Goal: Task Accomplishment & Management: Use online tool/utility

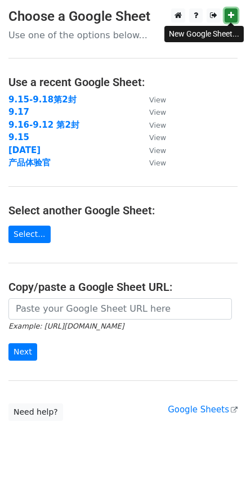
click at [231, 16] on icon at bounding box center [231, 15] width 6 height 8
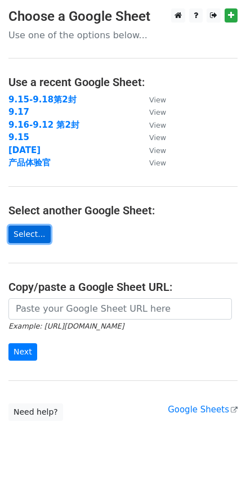
click at [31, 237] on link "Select..." at bounding box center [29, 233] width 42 height 17
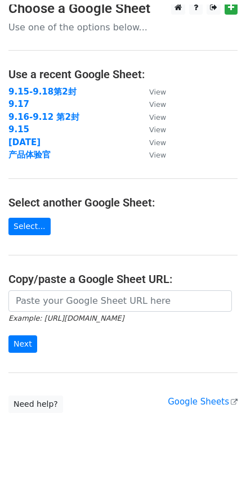
scroll to position [26, 0]
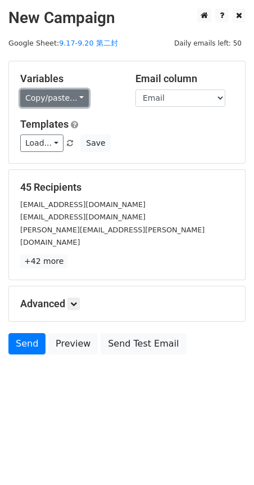
click at [79, 101] on link "Copy/paste..." at bounding box center [54, 97] width 69 height 17
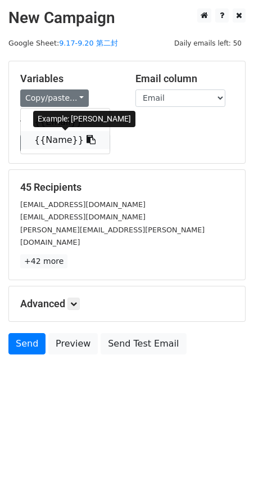
click at [63, 140] on link "{{Name}}" at bounding box center [65, 140] width 89 height 18
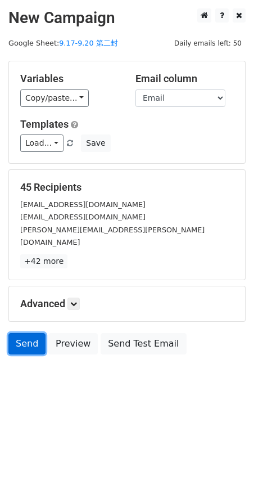
click at [27, 336] on link "Send" at bounding box center [26, 343] width 37 height 21
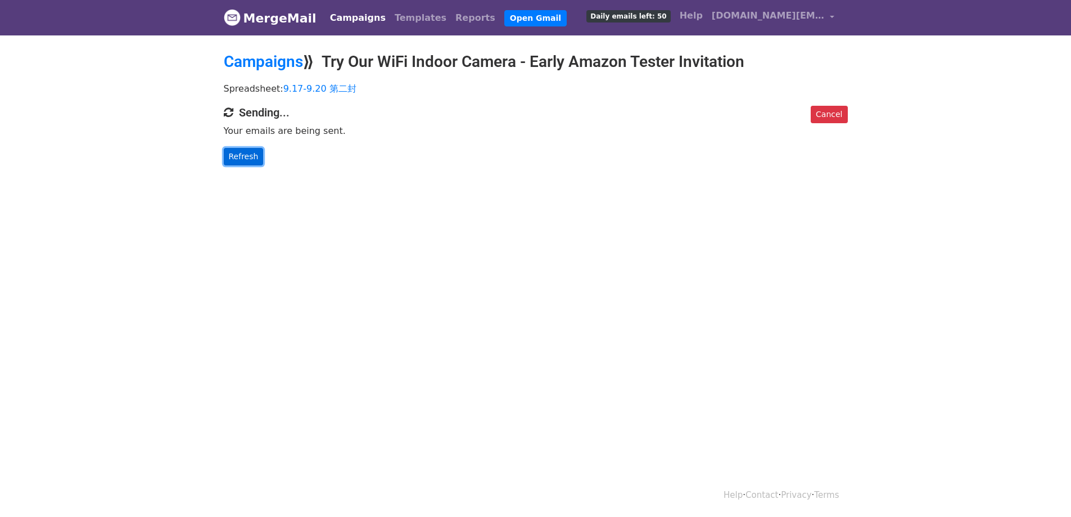
click at [231, 160] on link "Refresh" at bounding box center [244, 156] width 40 height 17
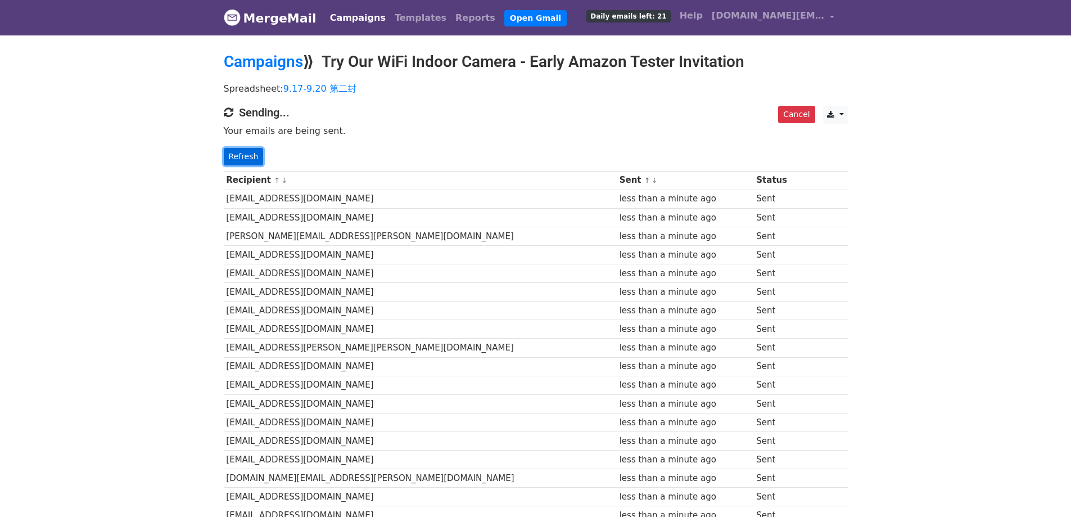
click at [235, 160] on link "Refresh" at bounding box center [244, 156] width 40 height 17
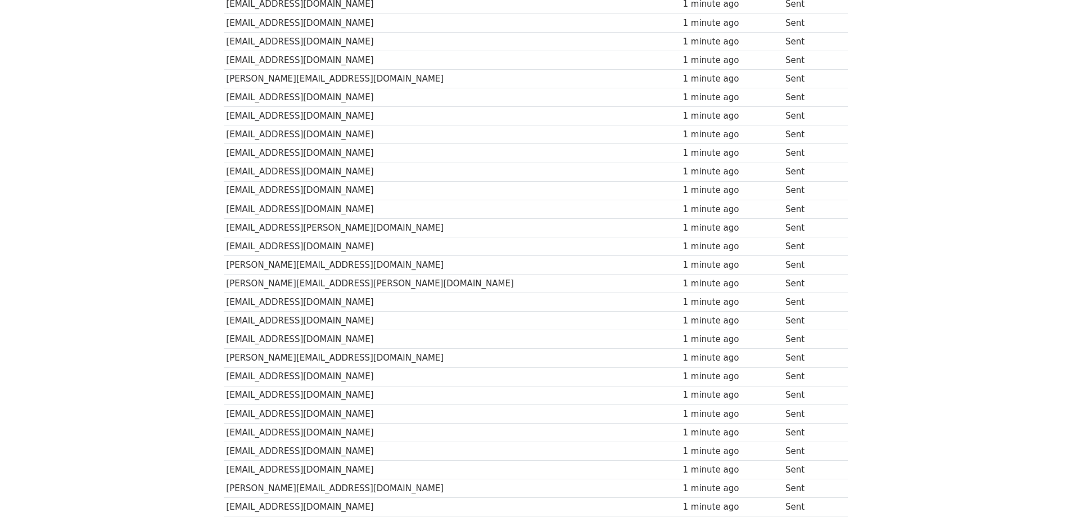
scroll to position [608, 0]
